Goal: Information Seeking & Learning: Check status

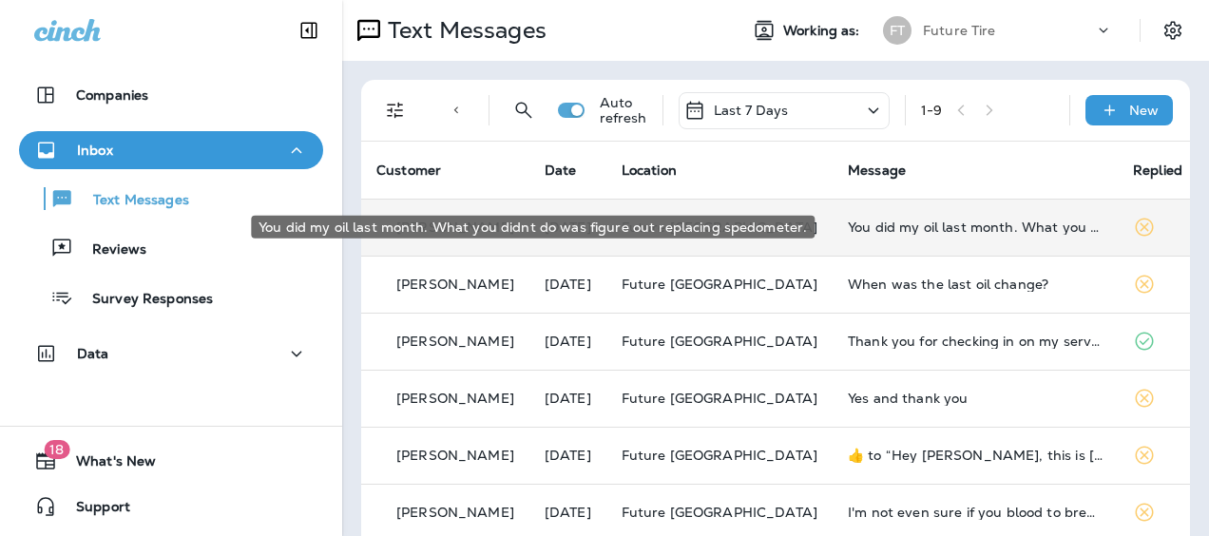
click at [903, 230] on div "You did my oil last month. What you didnt do was figure out replacing spedomete…" at bounding box center [975, 227] width 255 height 15
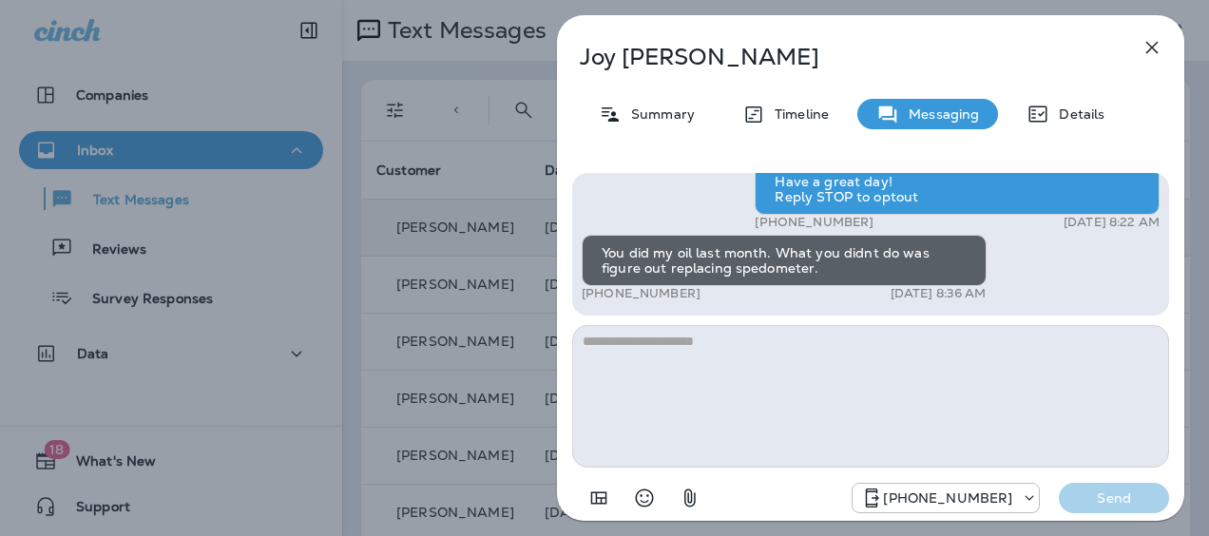
click at [1148, 46] on icon "button" at bounding box center [1152, 47] width 23 height 23
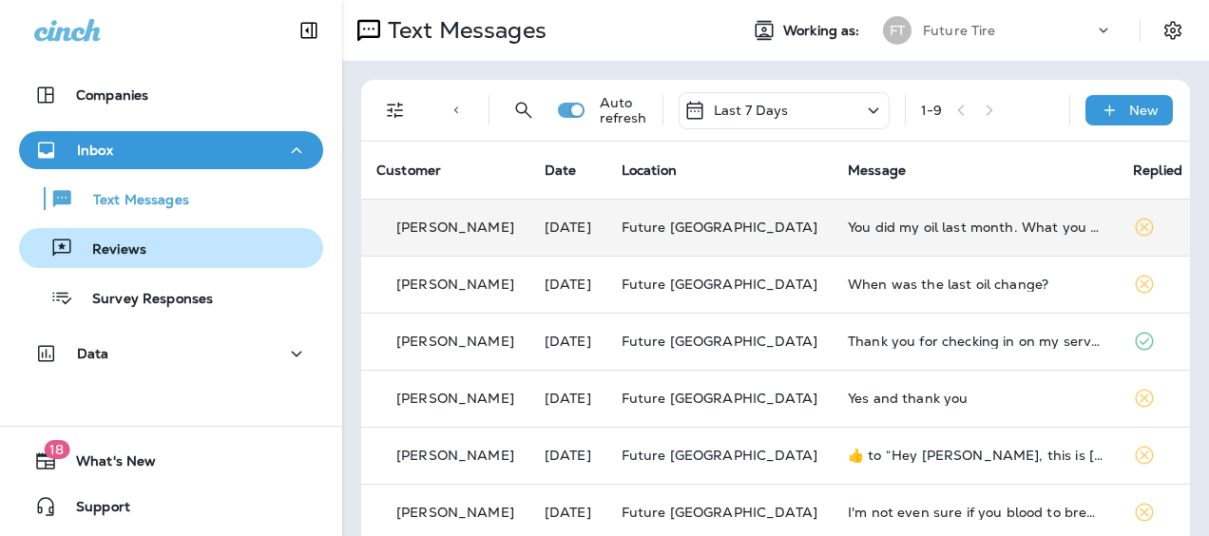
click at [139, 259] on p "Reviews" at bounding box center [109, 250] width 73 height 18
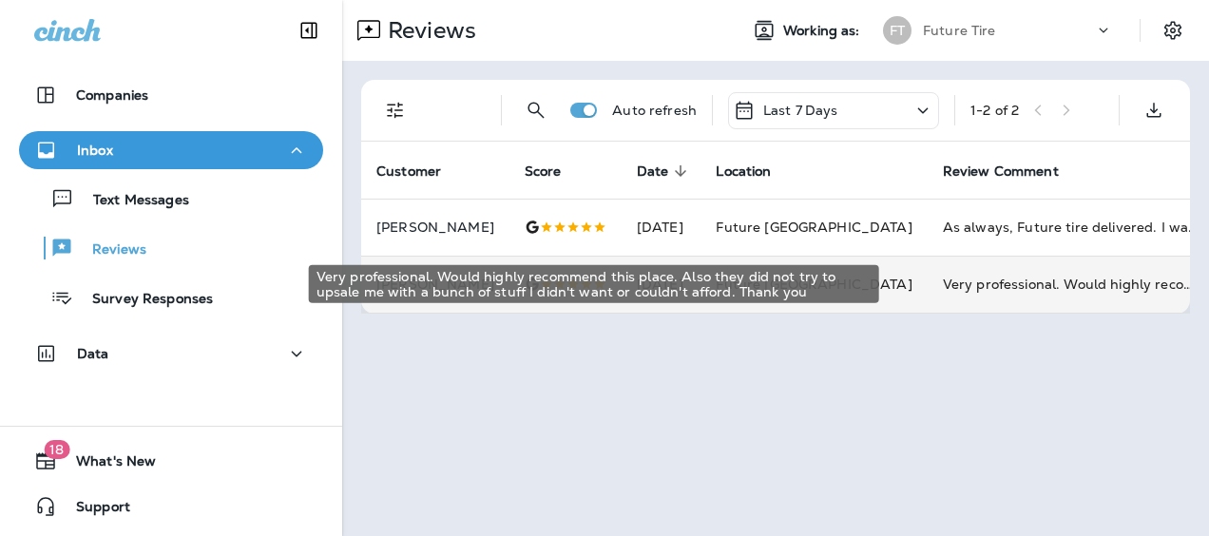
click at [943, 279] on div "Very professional. Would highly recommend this place. Also they did not try to …" at bounding box center [1070, 284] width 255 height 19
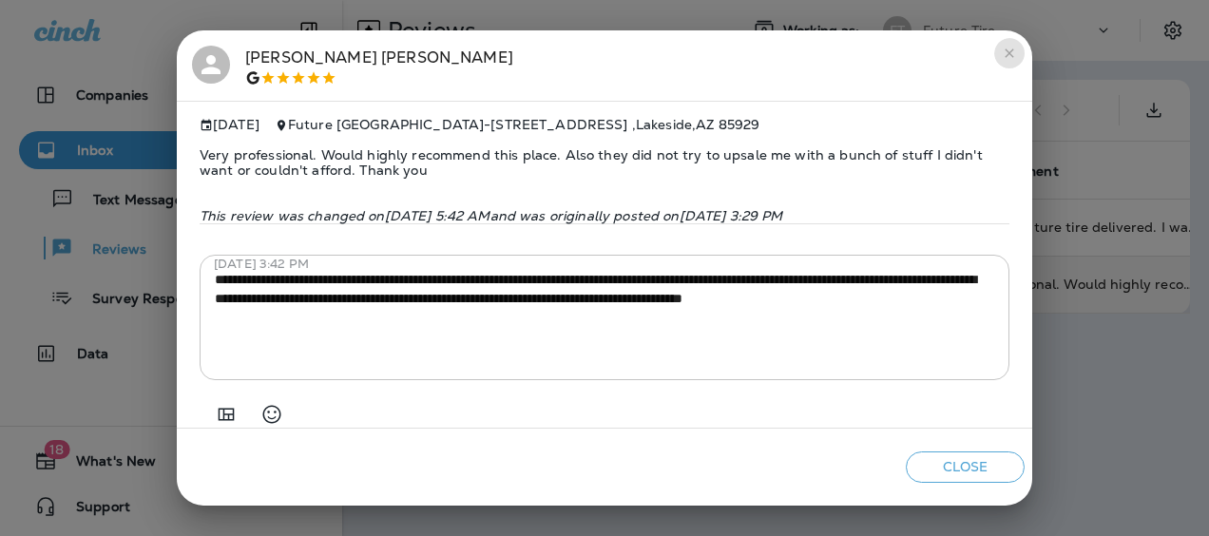
click at [1011, 56] on icon "close" at bounding box center [1009, 53] width 15 height 15
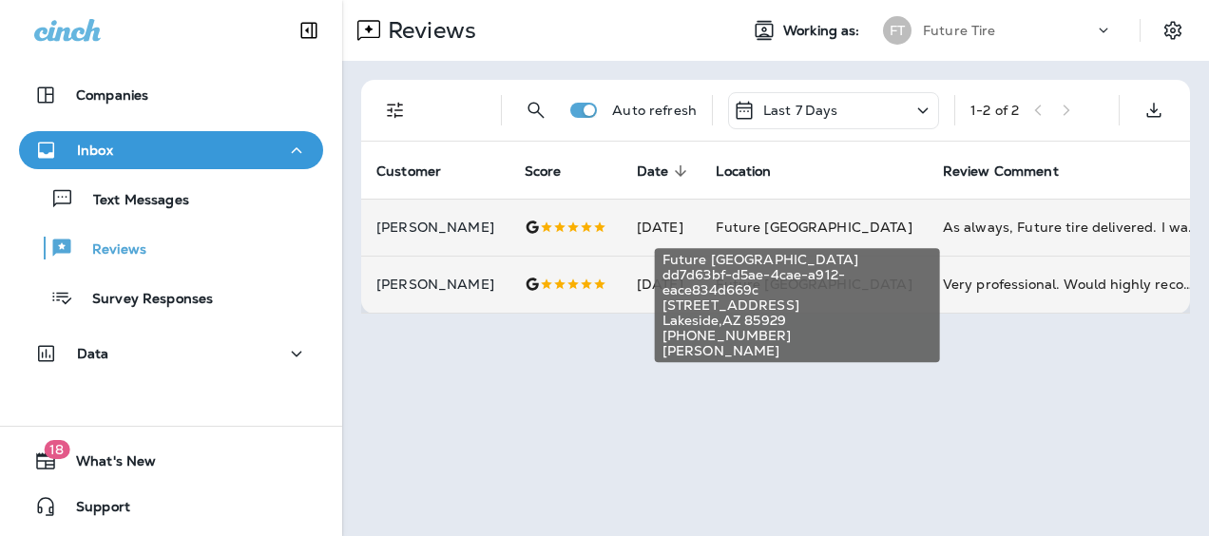
click at [799, 219] on span "Future [GEOGRAPHIC_DATA]" at bounding box center [814, 227] width 196 height 17
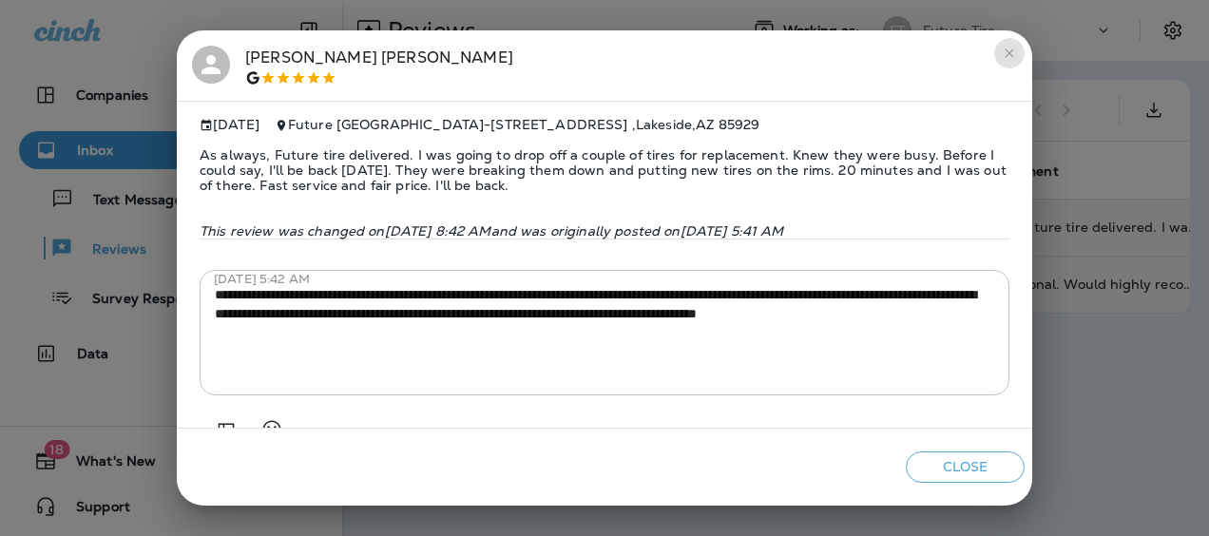
click at [1007, 52] on icon "close" at bounding box center [1009, 53] width 15 height 15
